Goal: Use online tool/utility: Utilize a website feature to perform a specific function

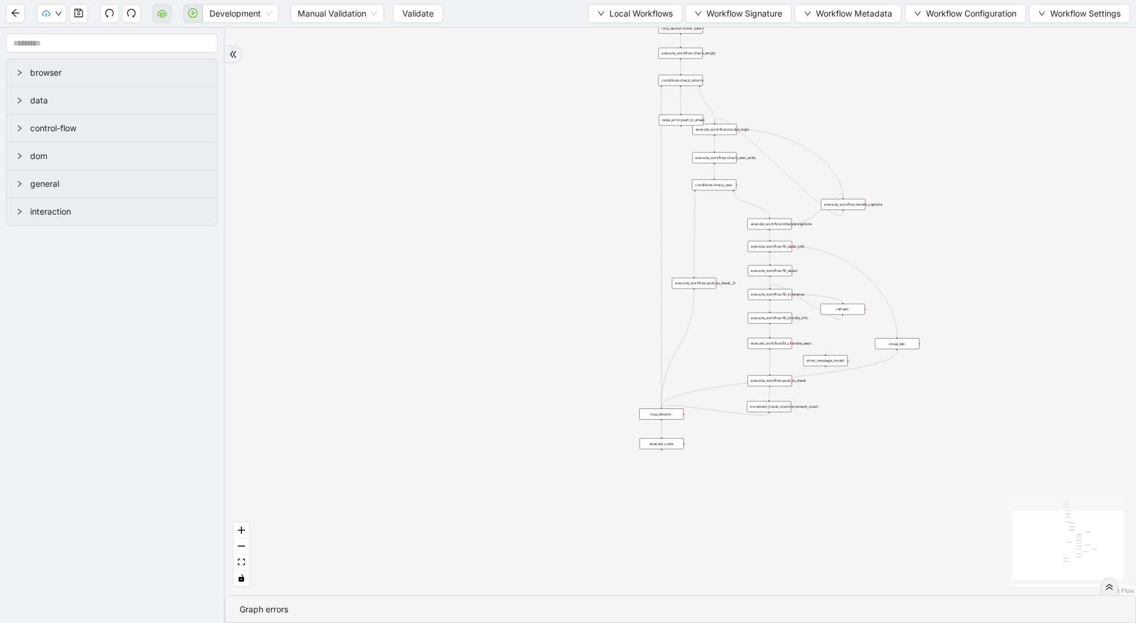
drag, startPoint x: 515, startPoint y: 152, endPoint x: 445, endPoint y: 125, distance: 74.9
click at [418, 177] on div "trigger loop_data:provider_data execute_workflow:retool_data_fetch execute_work…" at bounding box center [680, 312] width 911 height 568
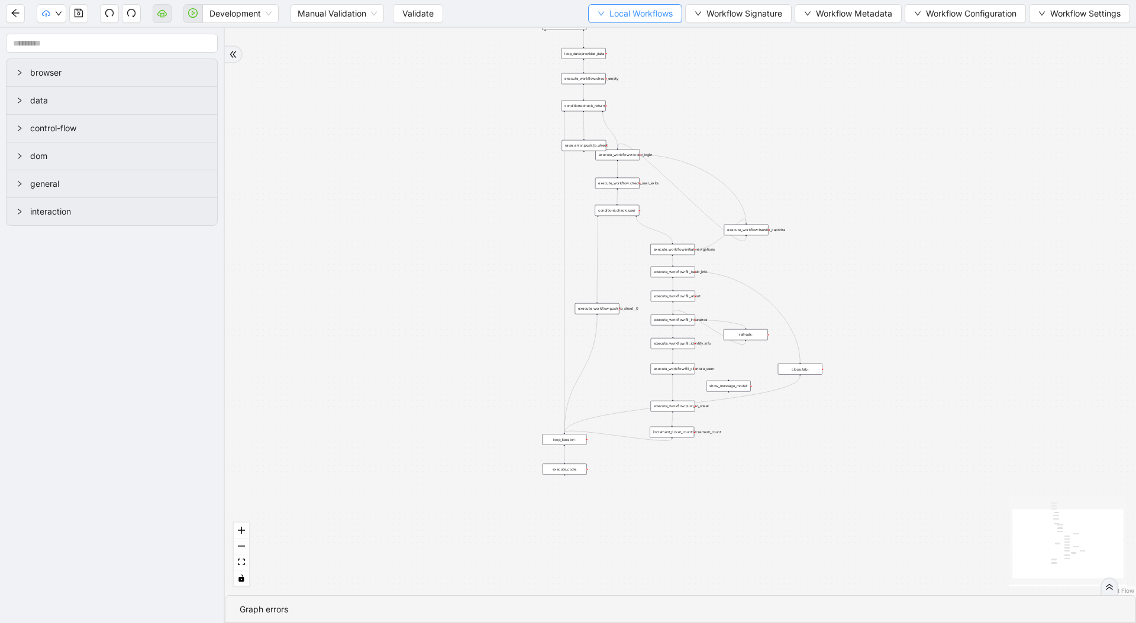
click at [632, 17] on span "Local Workflows" at bounding box center [640, 13] width 63 height 13
click at [630, 31] on span "Select" at bounding box center [629, 36] width 77 height 13
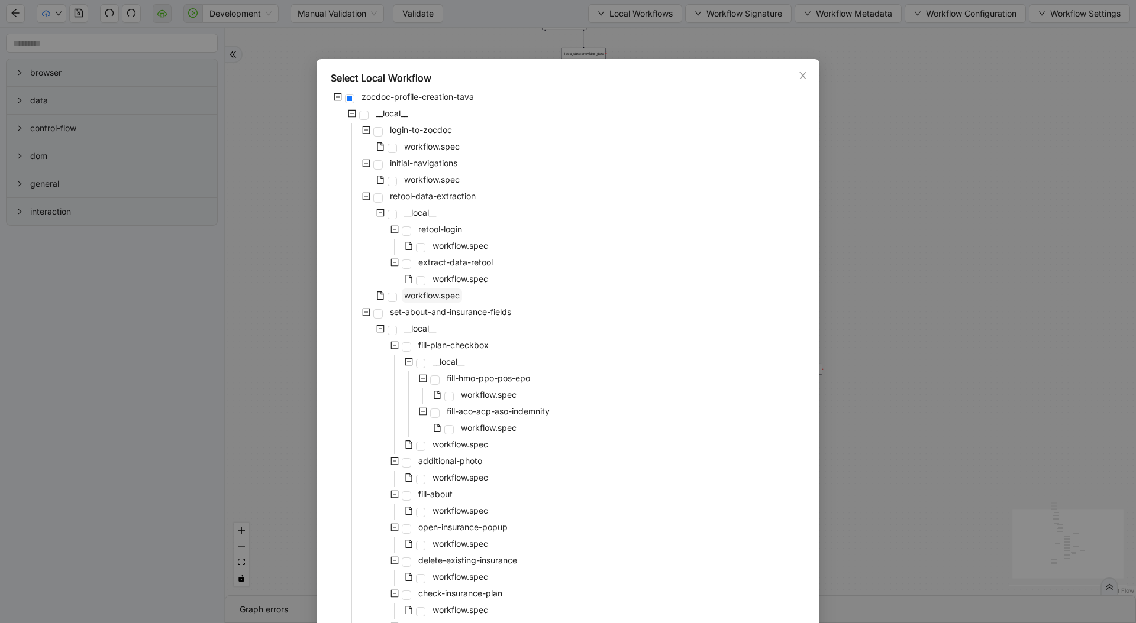
click at [424, 291] on span "workflow.spec" at bounding box center [432, 295] width 56 height 10
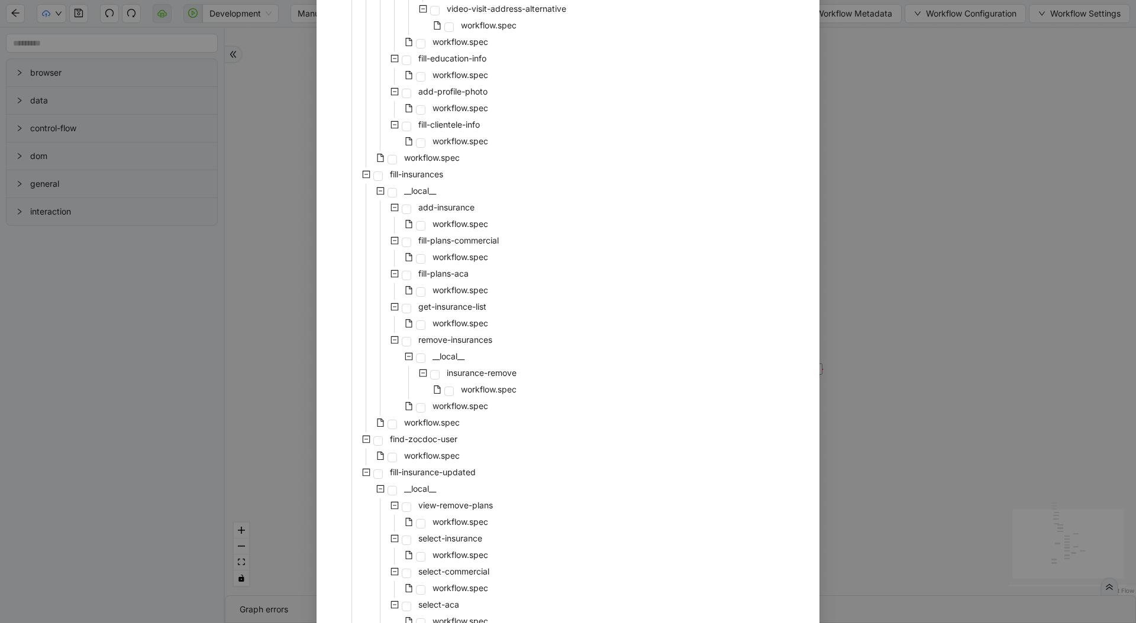
scroll to position [1986, 0]
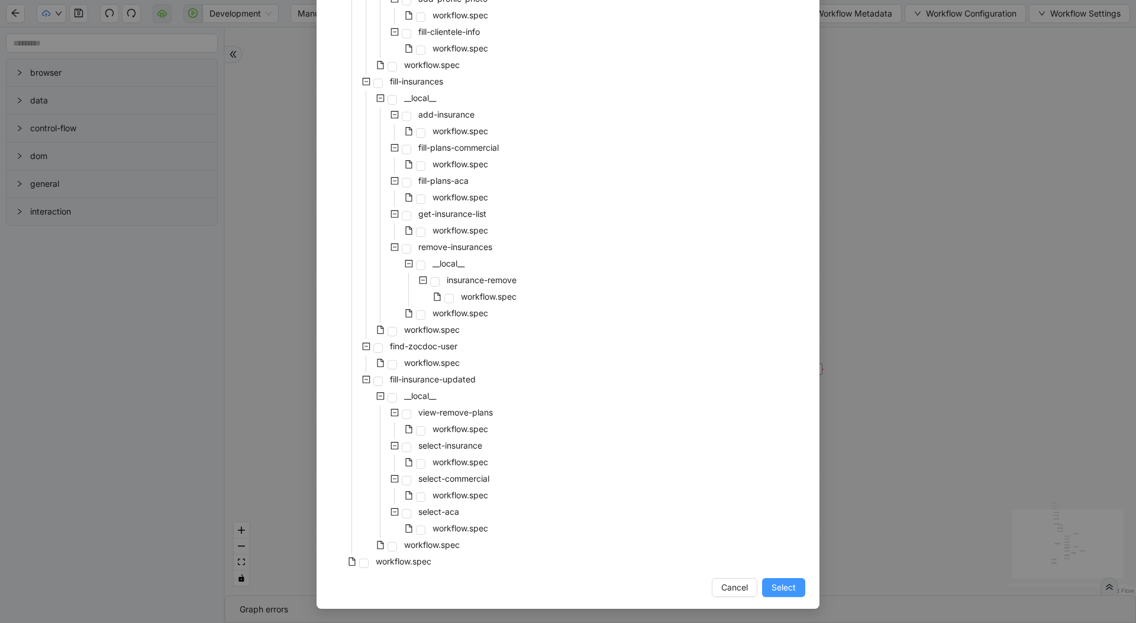
click at [771, 591] on span "Select" at bounding box center [783, 587] width 24 height 13
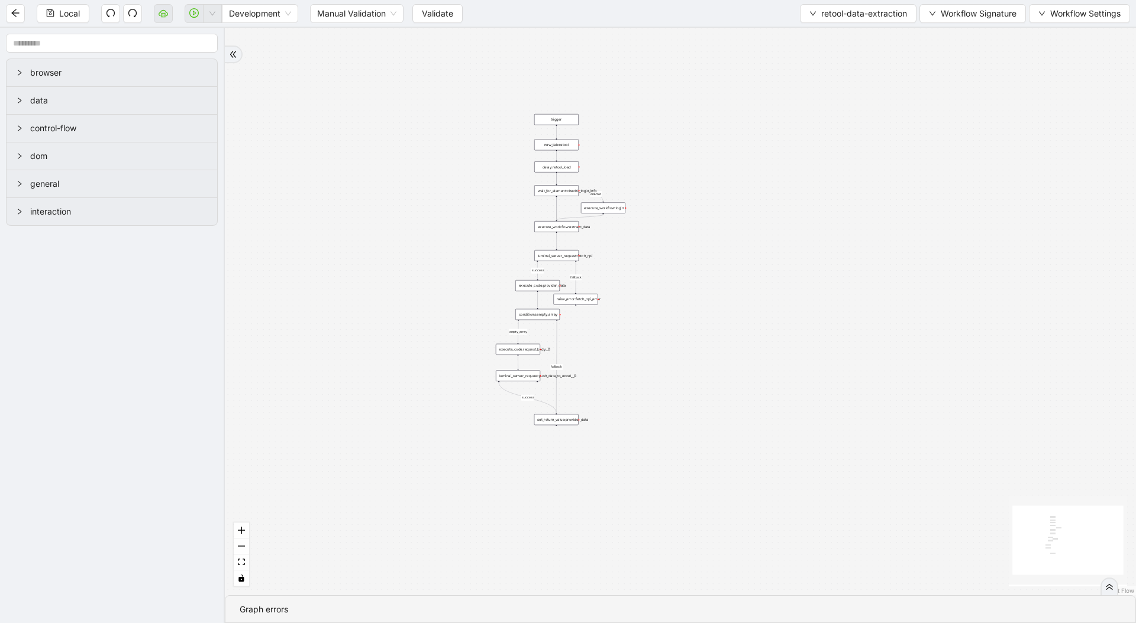
drag, startPoint x: 725, startPoint y: 335, endPoint x: 688, endPoint y: 386, distance: 63.5
click at [688, 386] on div "success fallback empty_array fallback success onError trigger new_tab:retool ex…" at bounding box center [680, 312] width 911 height 568
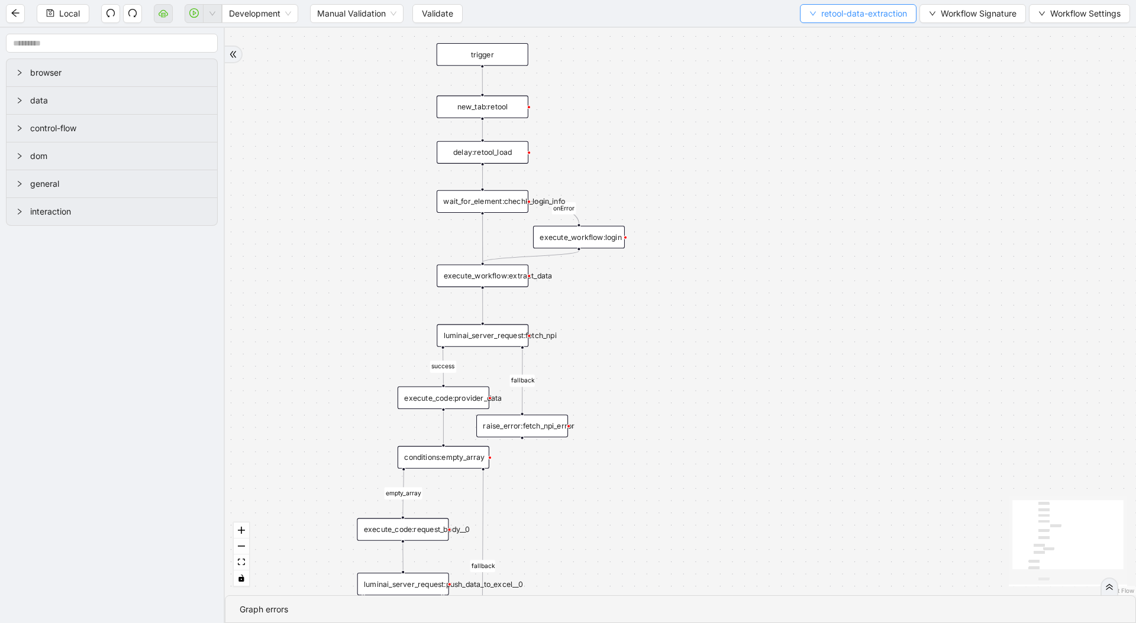
click at [840, 7] on span "retool-data-extraction" at bounding box center [864, 13] width 86 height 13
click at [836, 42] on span "Select" at bounding box center [855, 36] width 98 height 13
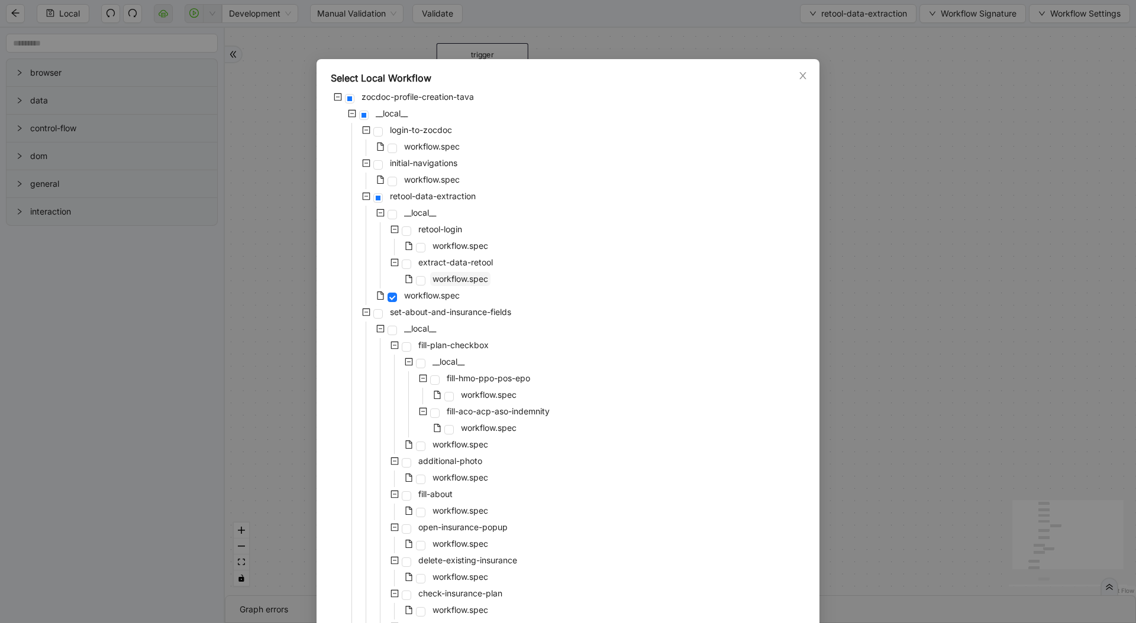
click at [478, 281] on span "workflow.spec" at bounding box center [460, 279] width 56 height 10
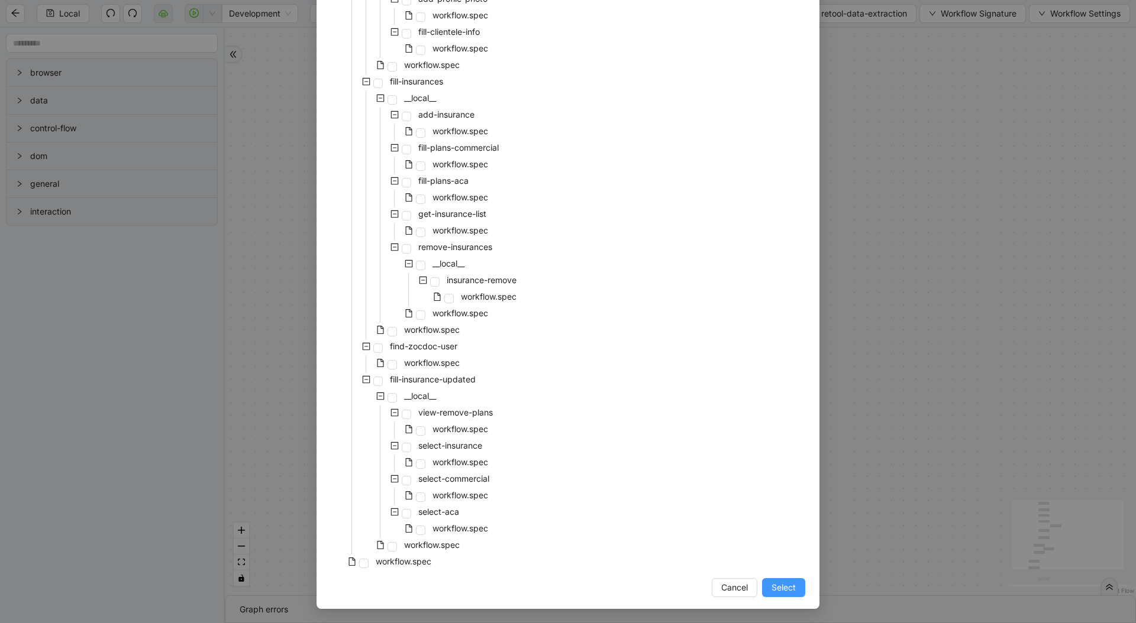
click at [771, 585] on span "Select" at bounding box center [783, 587] width 24 height 13
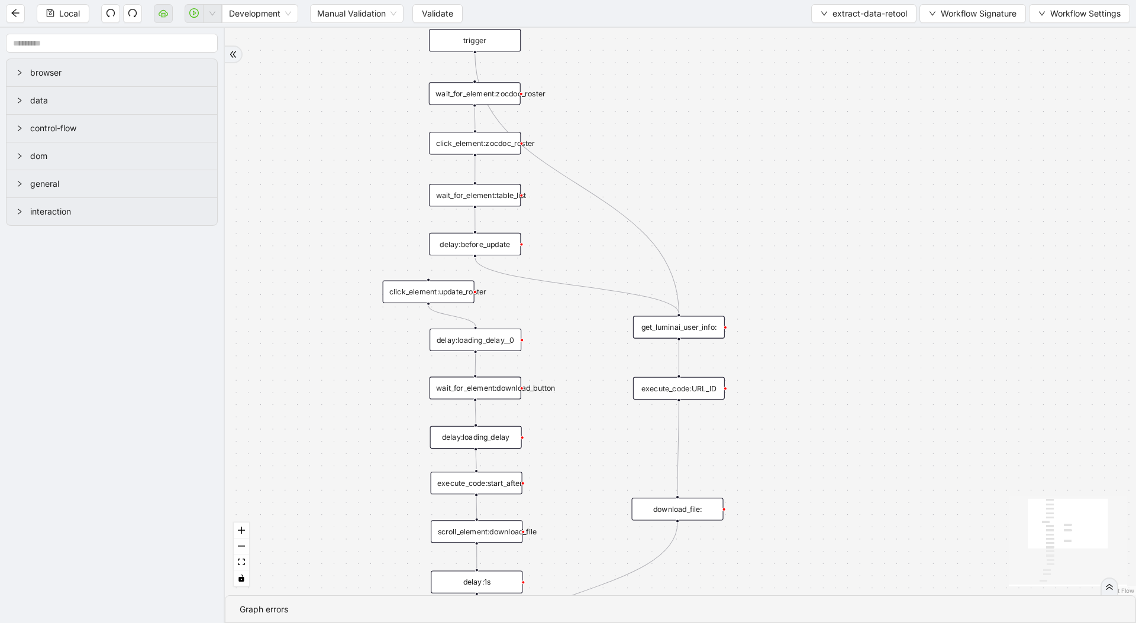
drag, startPoint x: 800, startPoint y: 244, endPoint x: 792, endPoint y: 231, distance: 15.1
click at [792, 231] on div "success success trigger click_element:zocdoc_roster click_element:download_file…" at bounding box center [680, 312] width 911 height 568
